Goal: Information Seeking & Learning: Find specific page/section

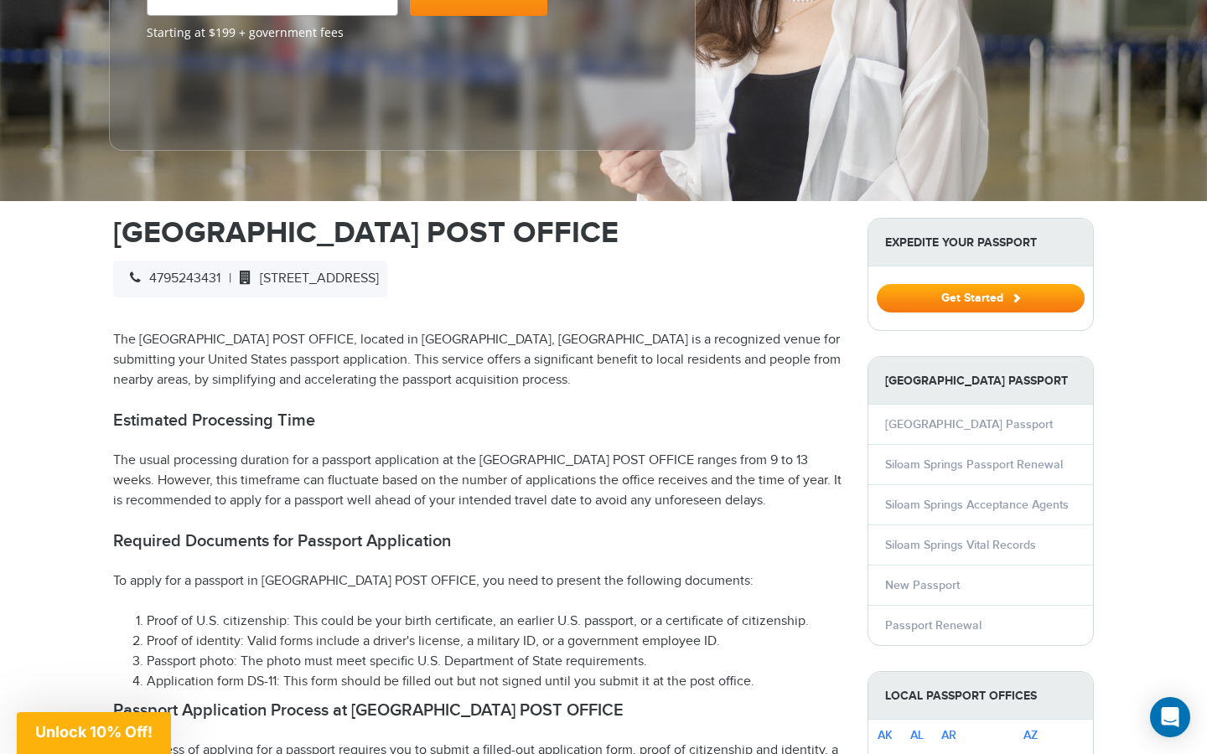
scroll to position [208, 0]
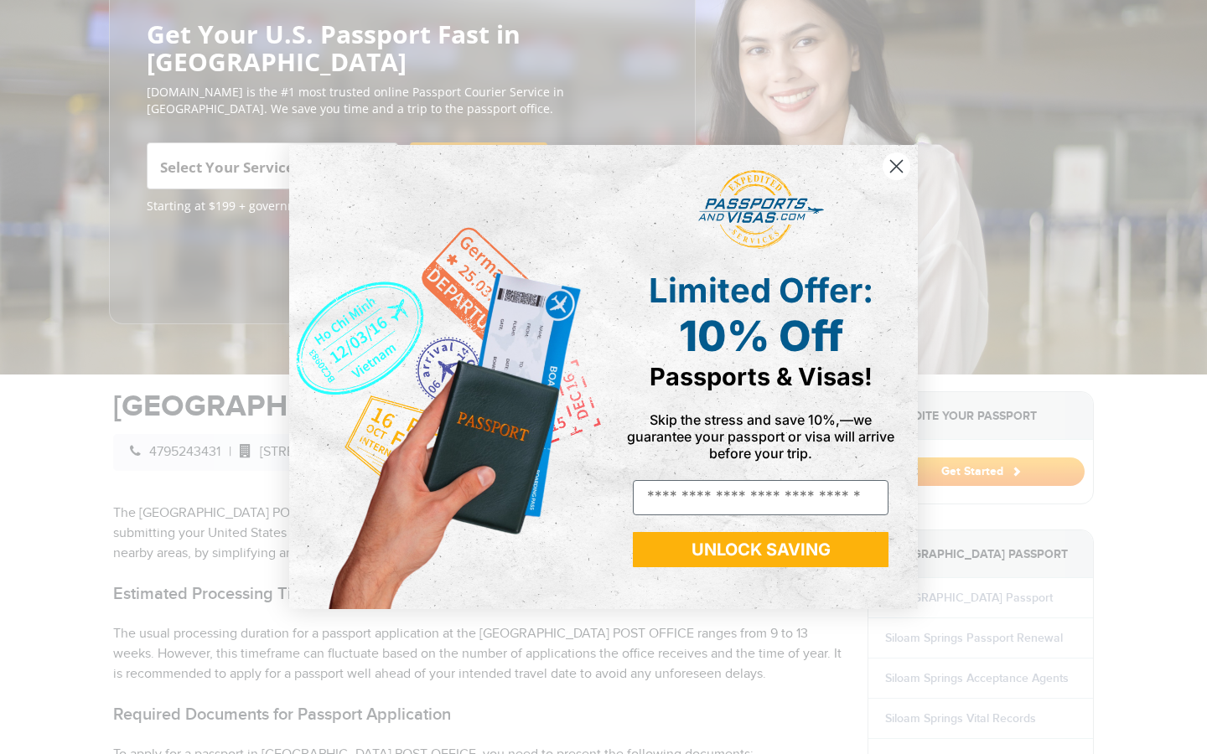
click at [896, 171] on circle "Close dialog" at bounding box center [897, 167] width 28 height 28
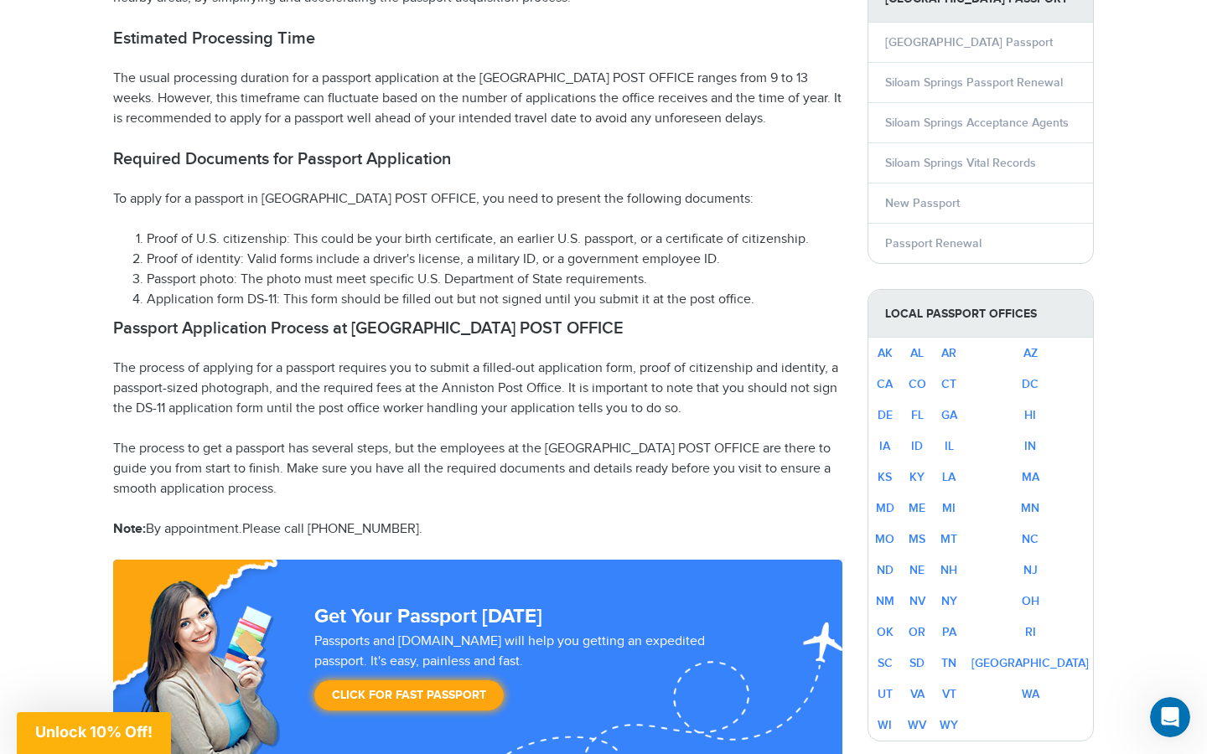
scroll to position [765, 0]
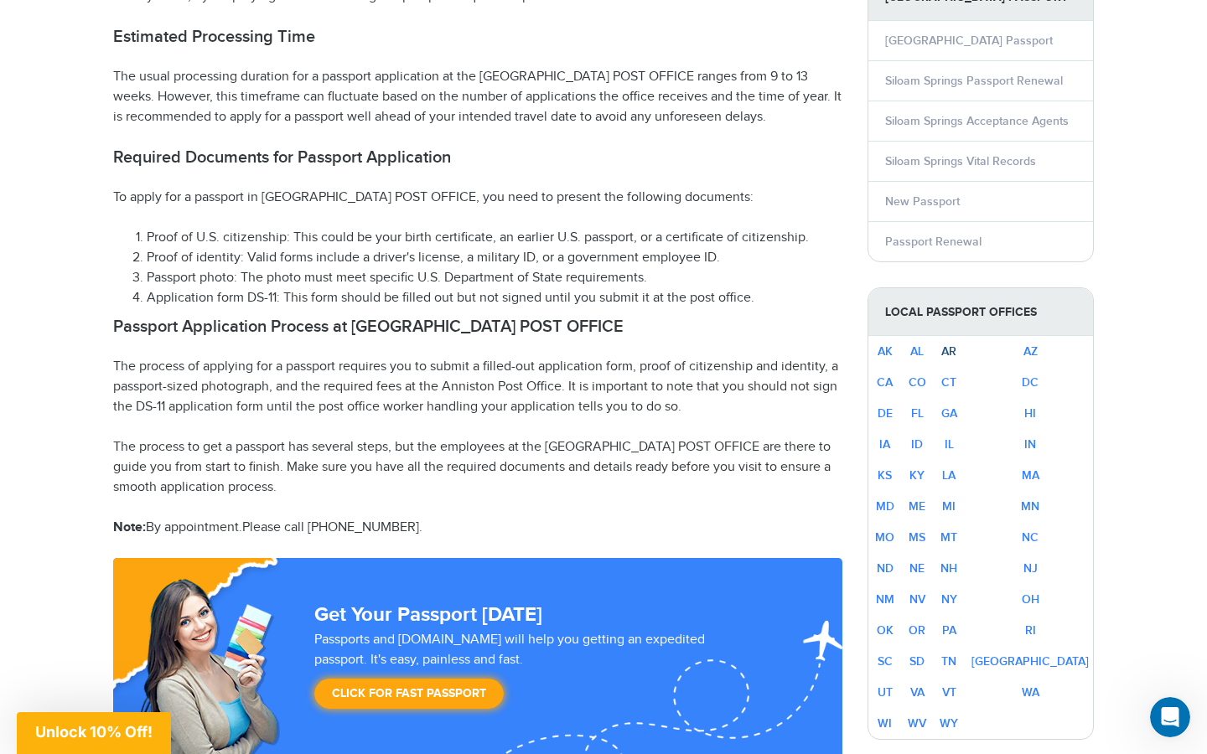
click at [956, 352] on link "AR" at bounding box center [948, 351] width 15 height 14
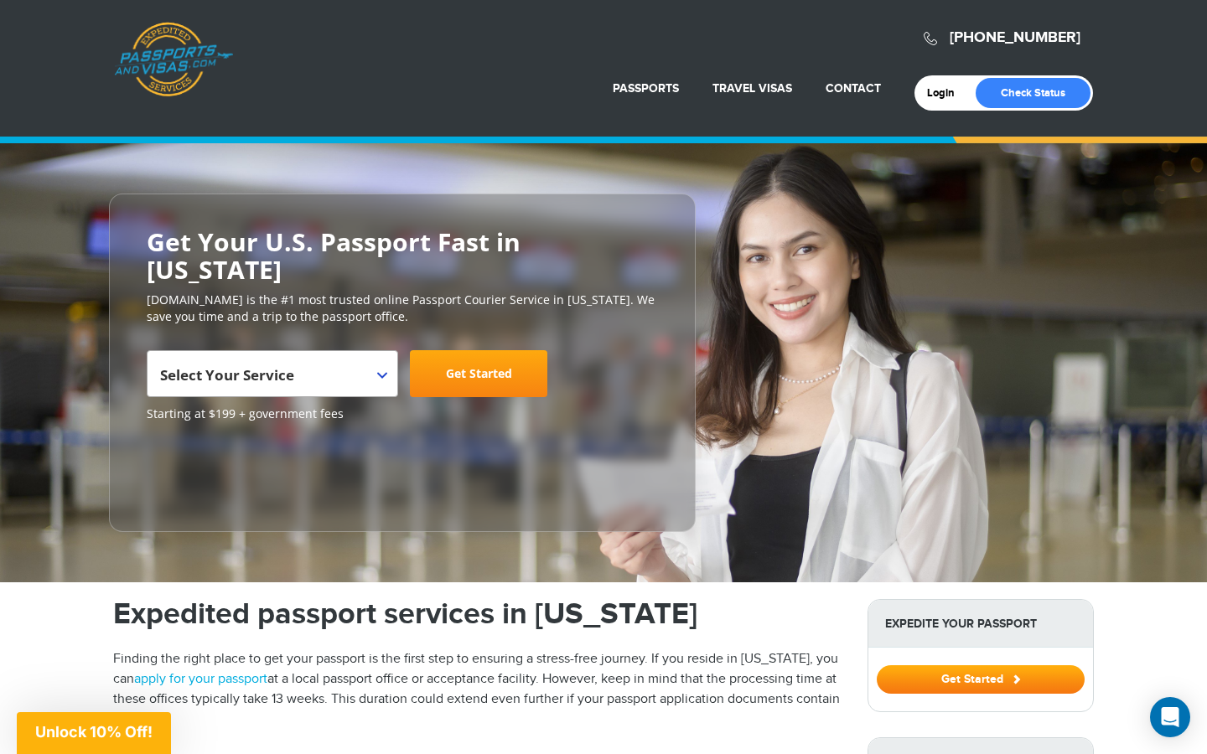
click at [378, 372] on b at bounding box center [382, 375] width 10 height 7
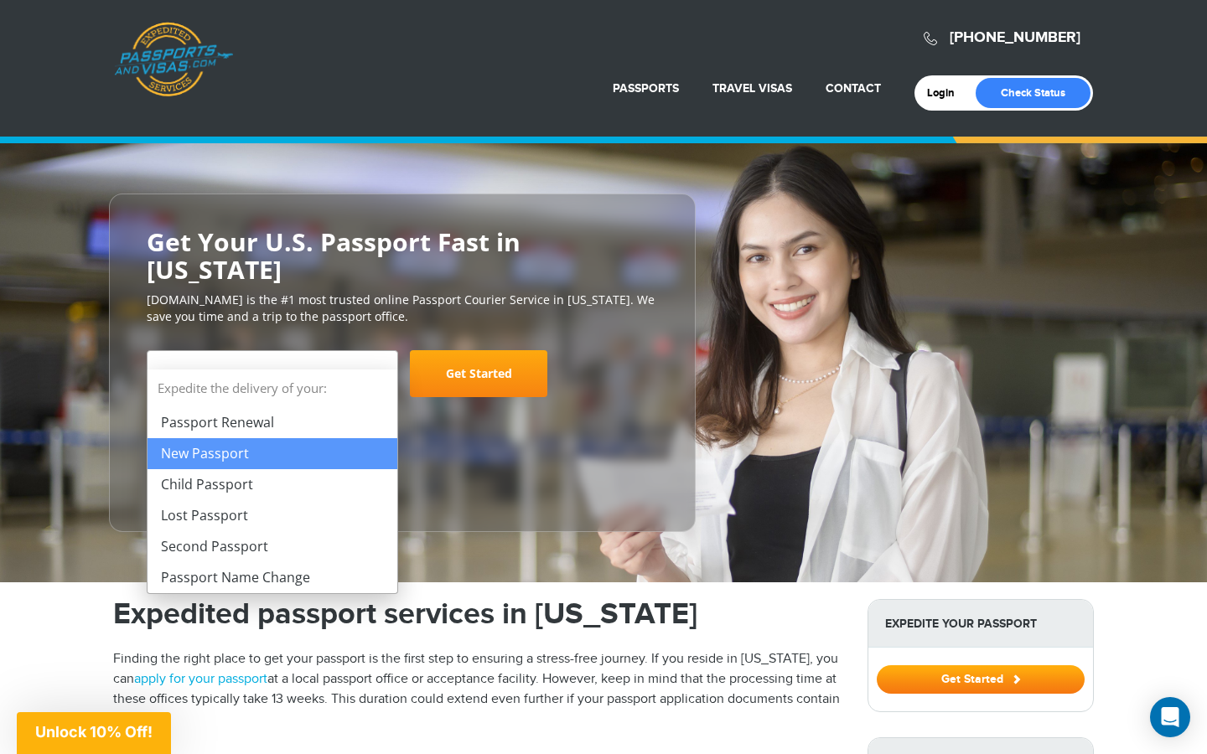
select select "**********"
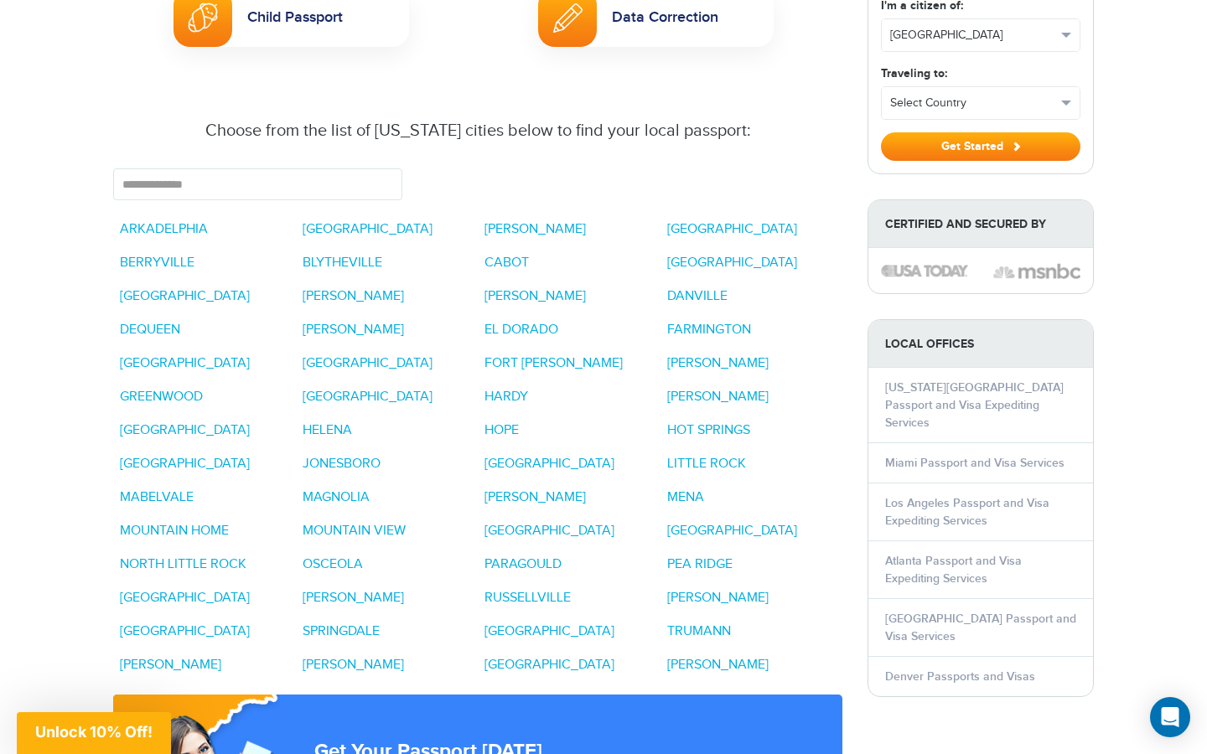
scroll to position [1287, 0]
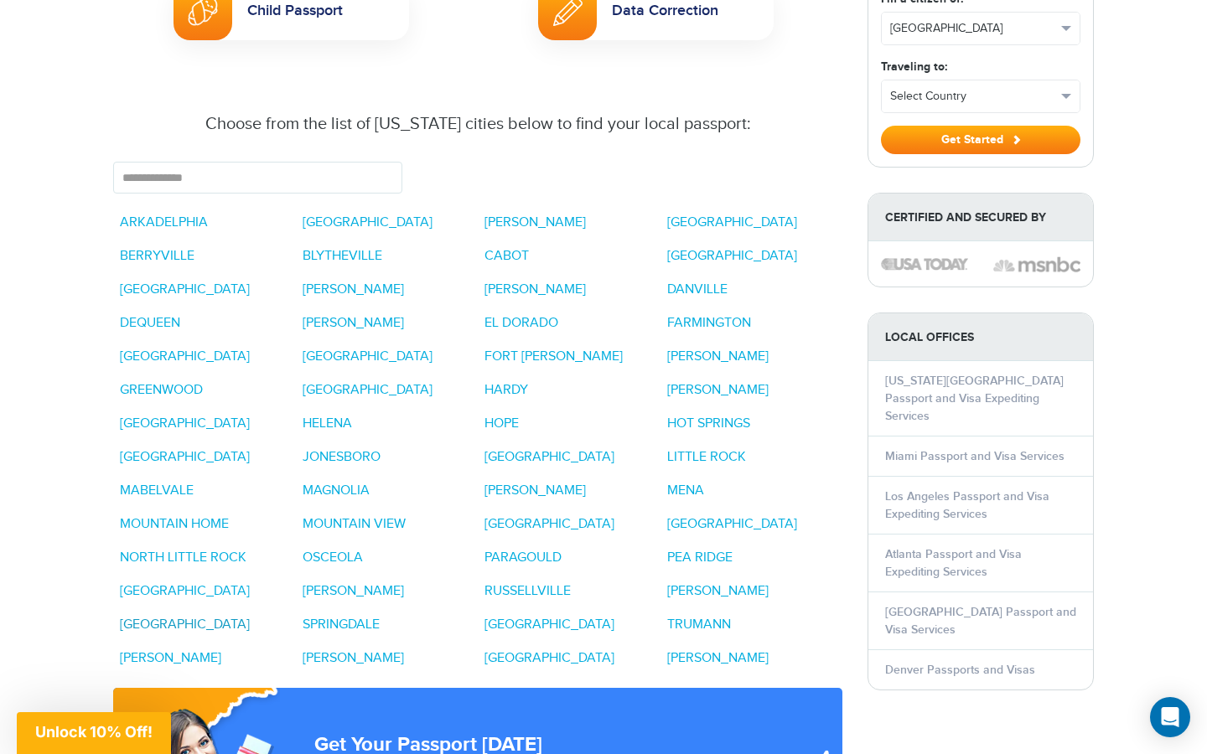
click at [199, 617] on link "[GEOGRAPHIC_DATA]" at bounding box center [185, 625] width 130 height 16
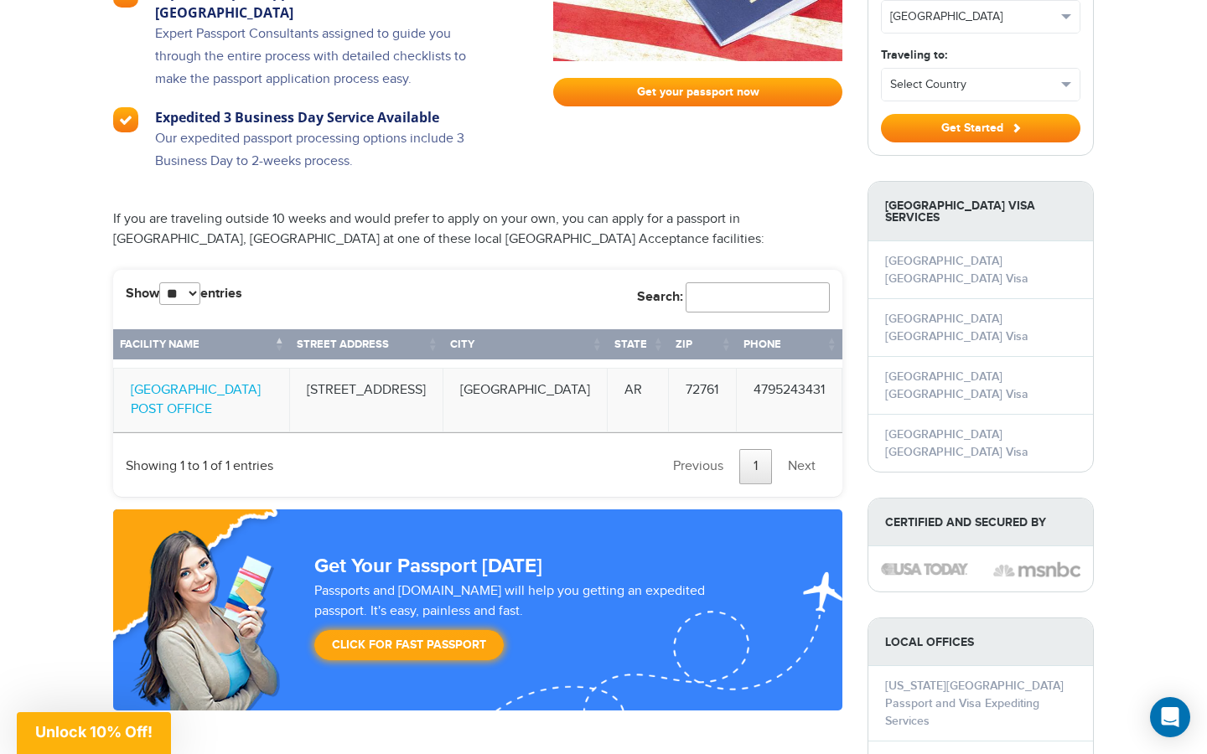
scroll to position [1577, 0]
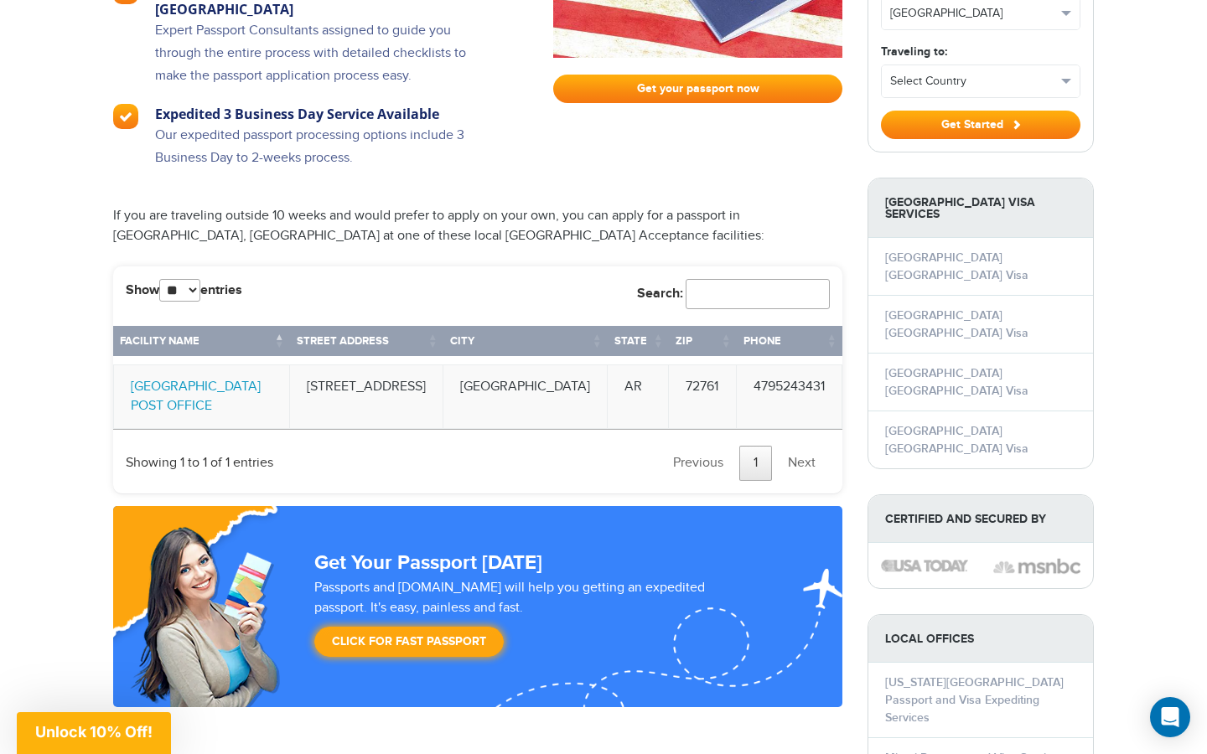
click at [261, 386] on link "SILOAM SPRINGS POST OFFICE" at bounding box center [196, 396] width 130 height 35
